Goal: Register for event/course

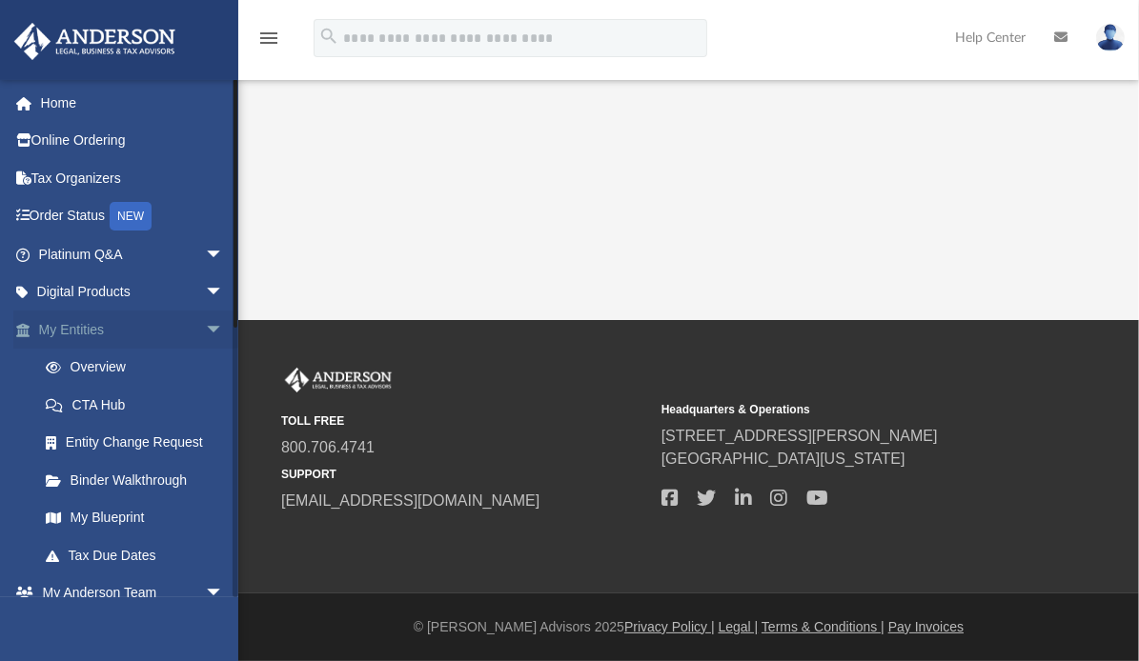
click at [60, 327] on link "My Entities arrow_drop_down" at bounding box center [132, 330] width 239 height 38
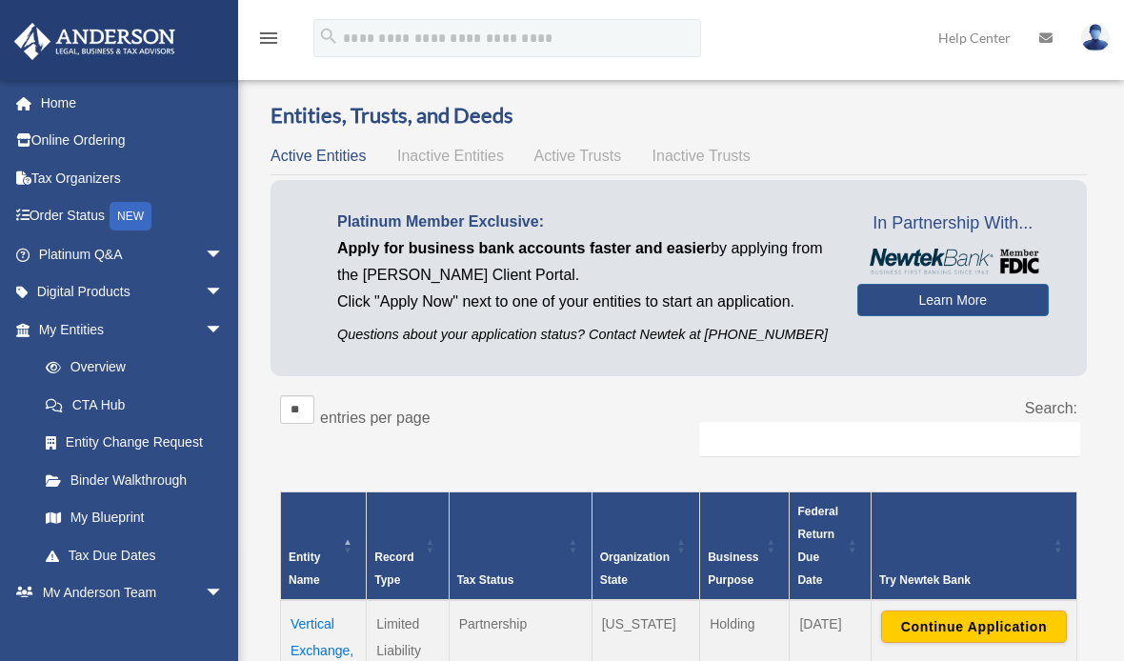
click at [319, 296] on div "Platinum Member Exclusive: Apply for business bank accounts faster and easier b…" at bounding box center [583, 278] width 549 height 138
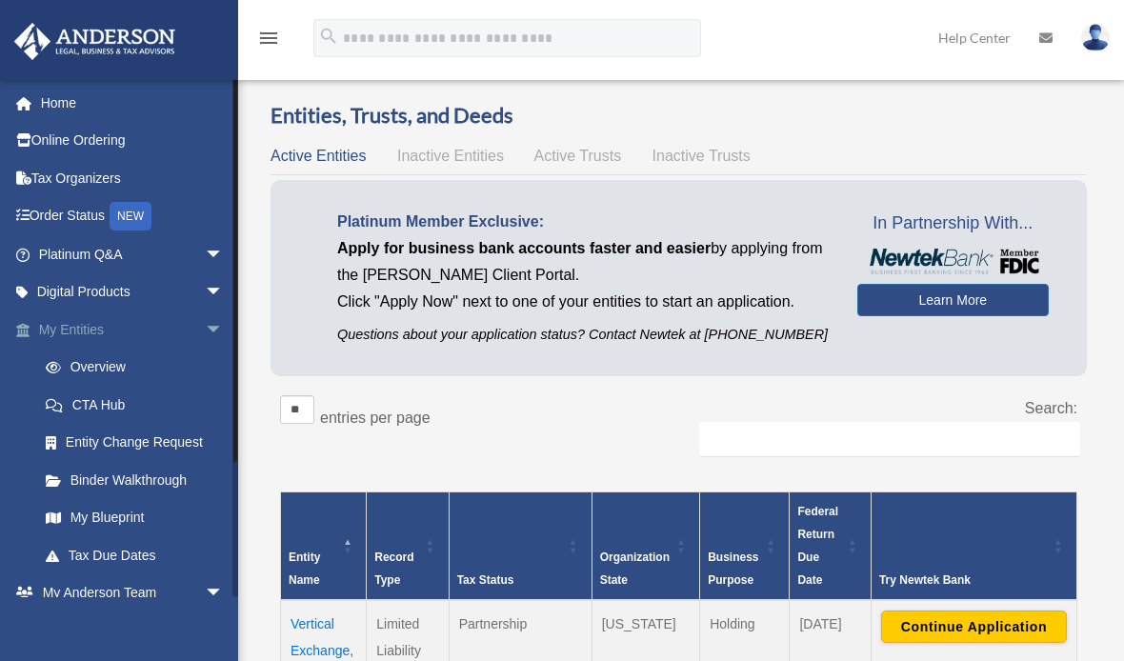
click at [205, 328] on span "arrow_drop_down" at bounding box center [224, 330] width 38 height 39
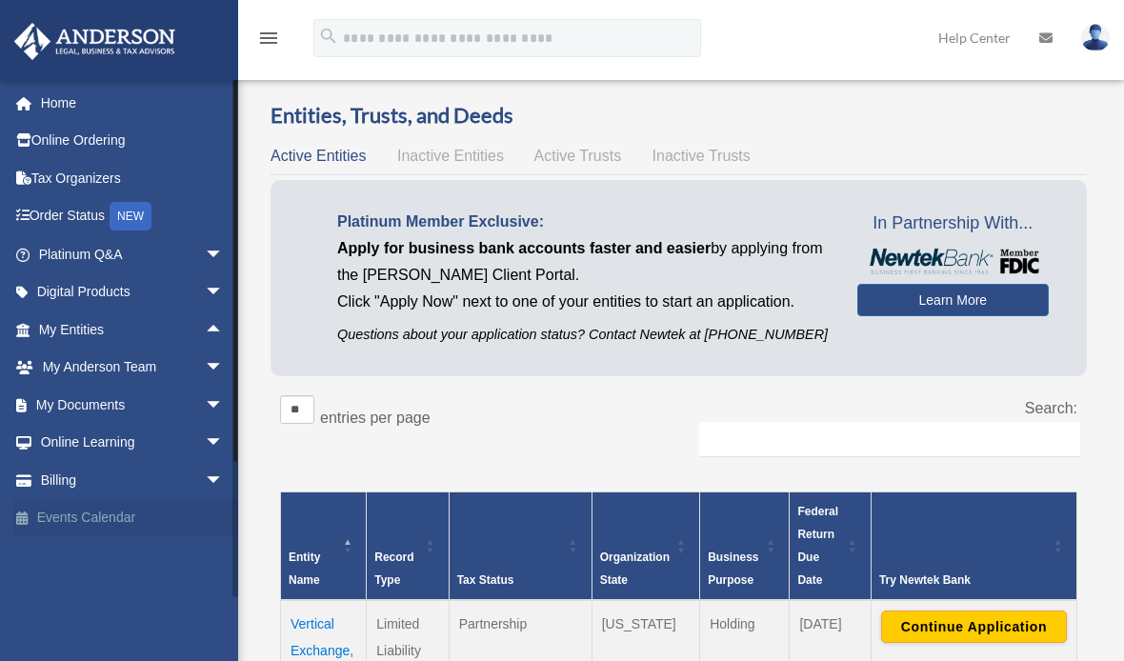
click at [88, 515] on link "Events Calendar" at bounding box center [132, 518] width 239 height 38
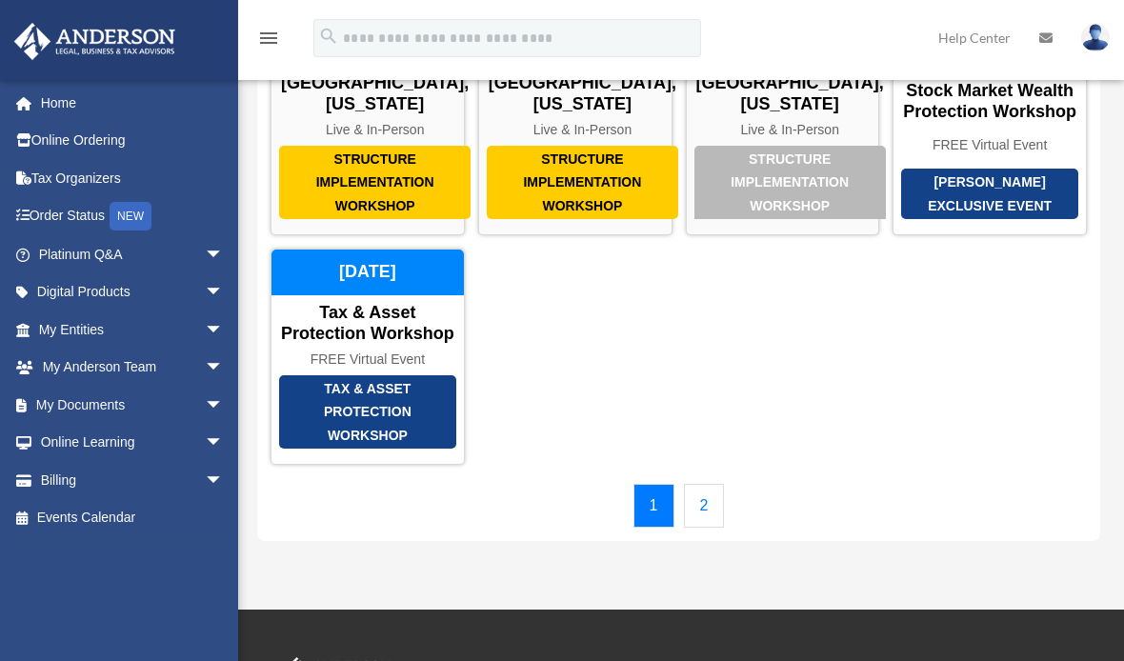
scroll to position [154, 0]
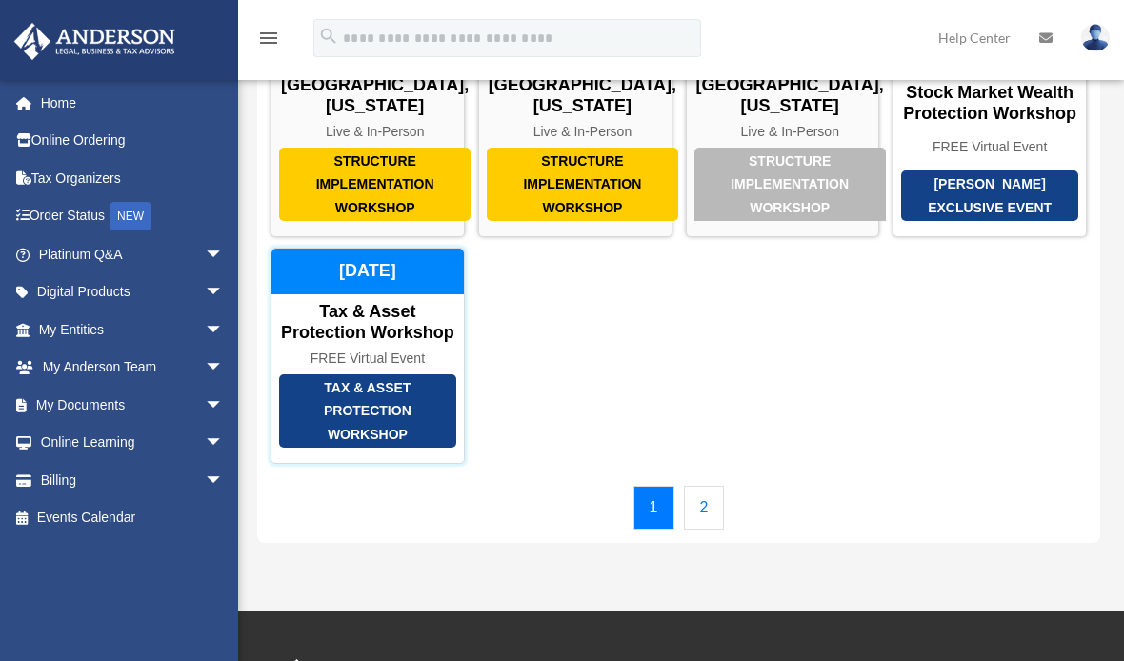
click at [344, 432] on div "Tax & Asset Protection Workshop" at bounding box center [367, 411] width 177 height 74
